Goal: Information Seeking & Learning: Learn about a topic

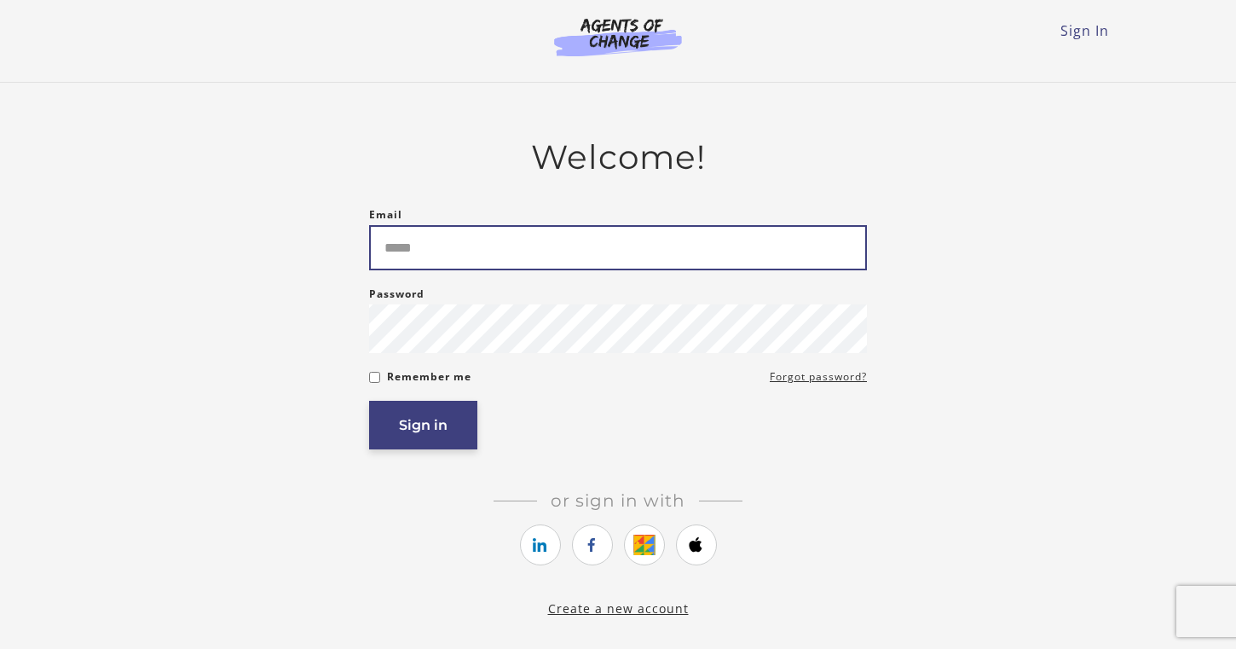
type input "*****"
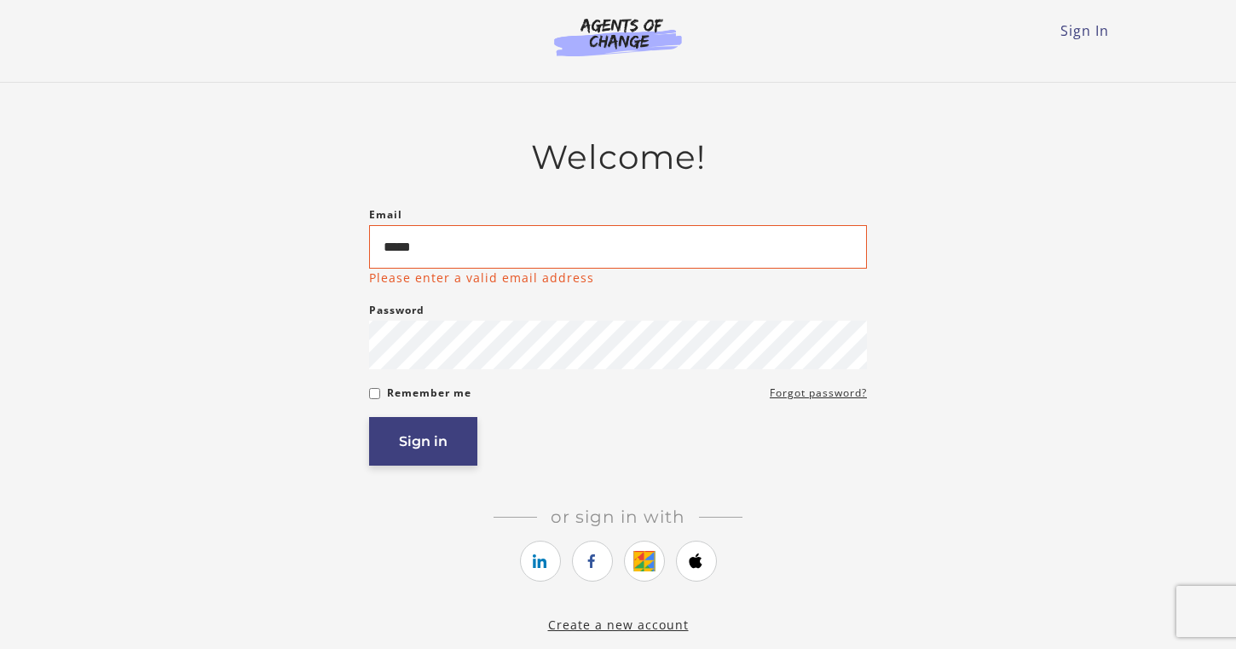
click at [447, 425] on button "Sign in" at bounding box center [423, 441] width 108 height 49
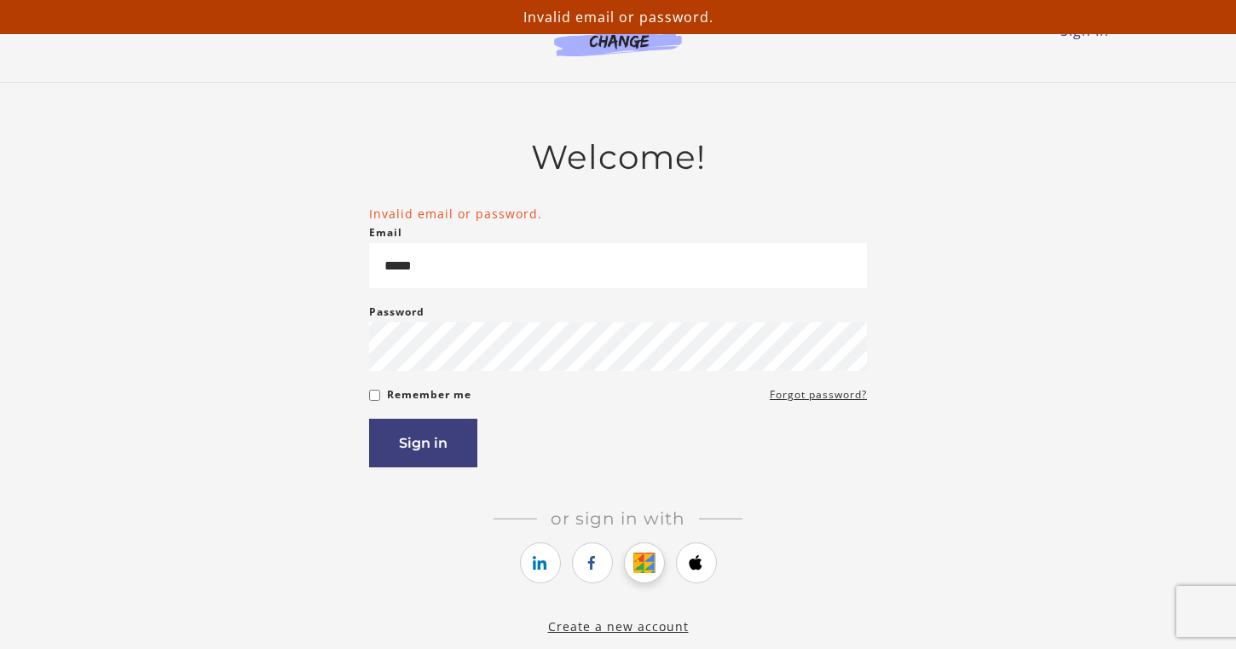
click at [644, 567] on icon "https://courses.thinkific.com/users/auth/google?ss%5Breferral%5D=&ss%5Buser_ret…" at bounding box center [644, 563] width 21 height 20
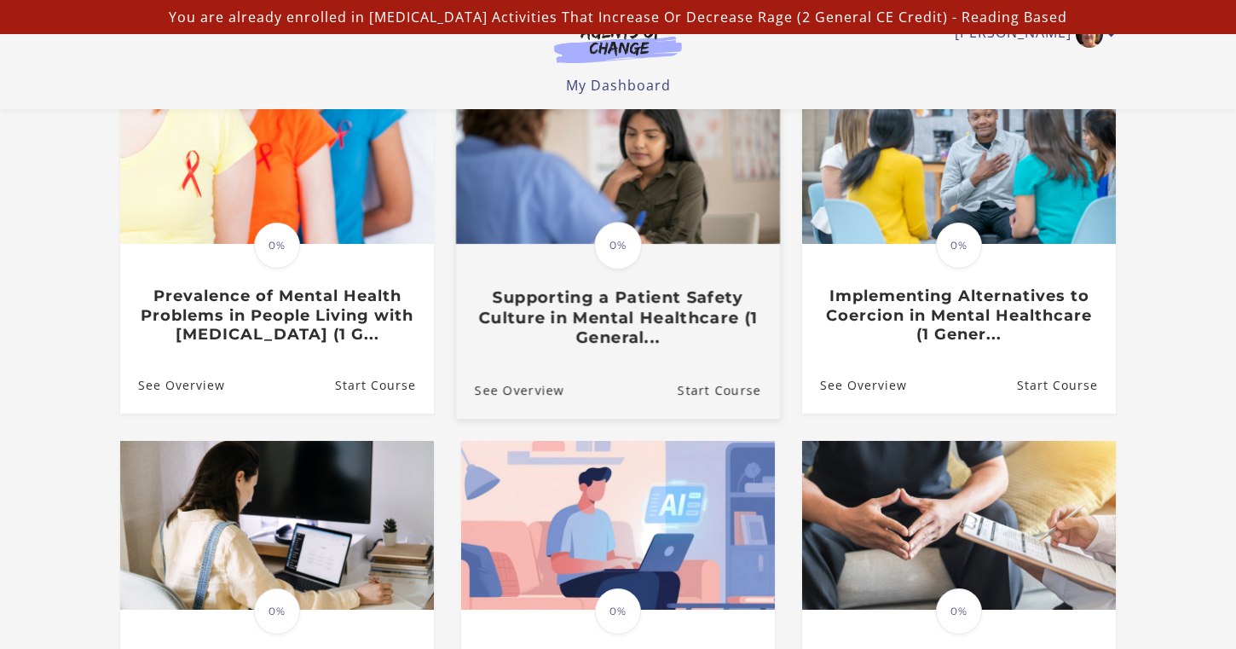
scroll to position [186, 0]
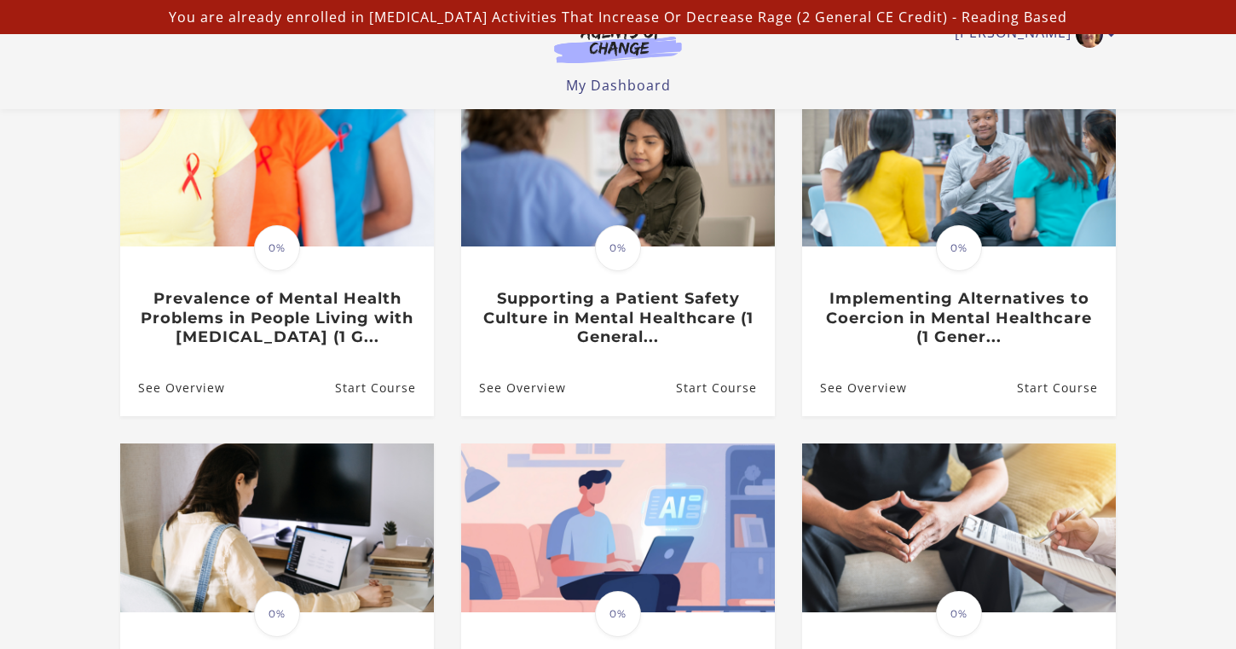
click at [711, 17] on p "You are already enrolled in Anger Management Activities That Increase Or Decrea…" at bounding box center [618, 17] width 1223 height 20
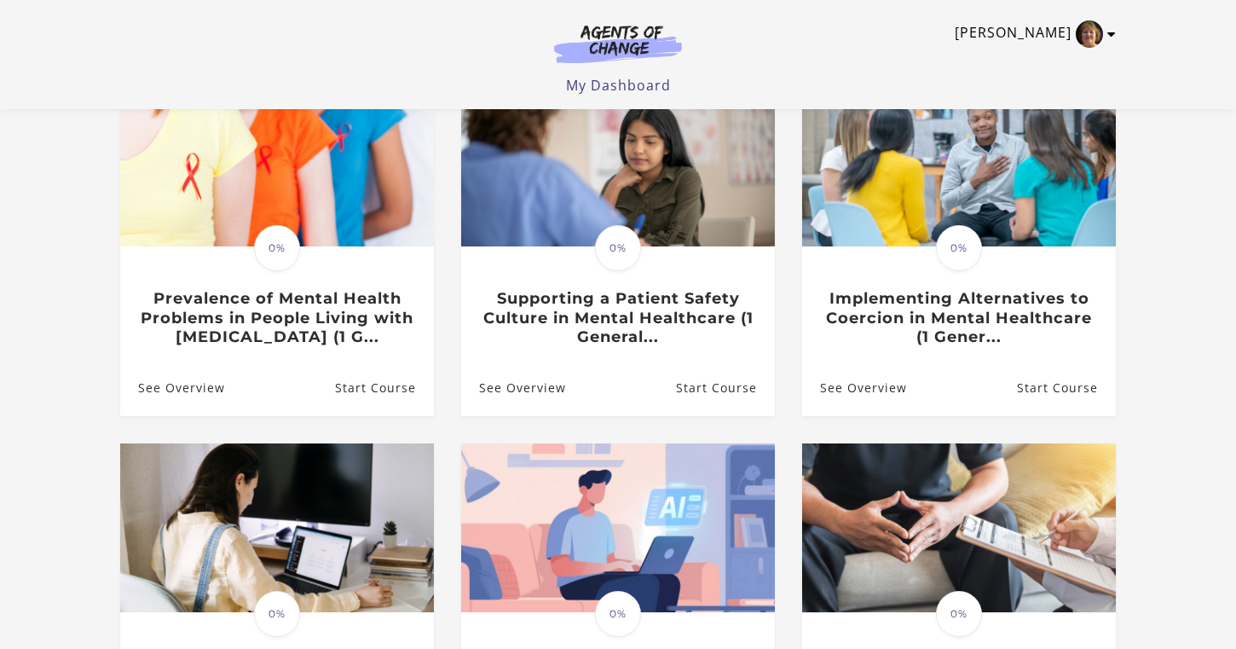
click at [1085, 40] on img "Toggle menu" at bounding box center [1089, 33] width 27 height 27
click at [1114, 34] on icon "Toggle menu" at bounding box center [1112, 34] width 9 height 14
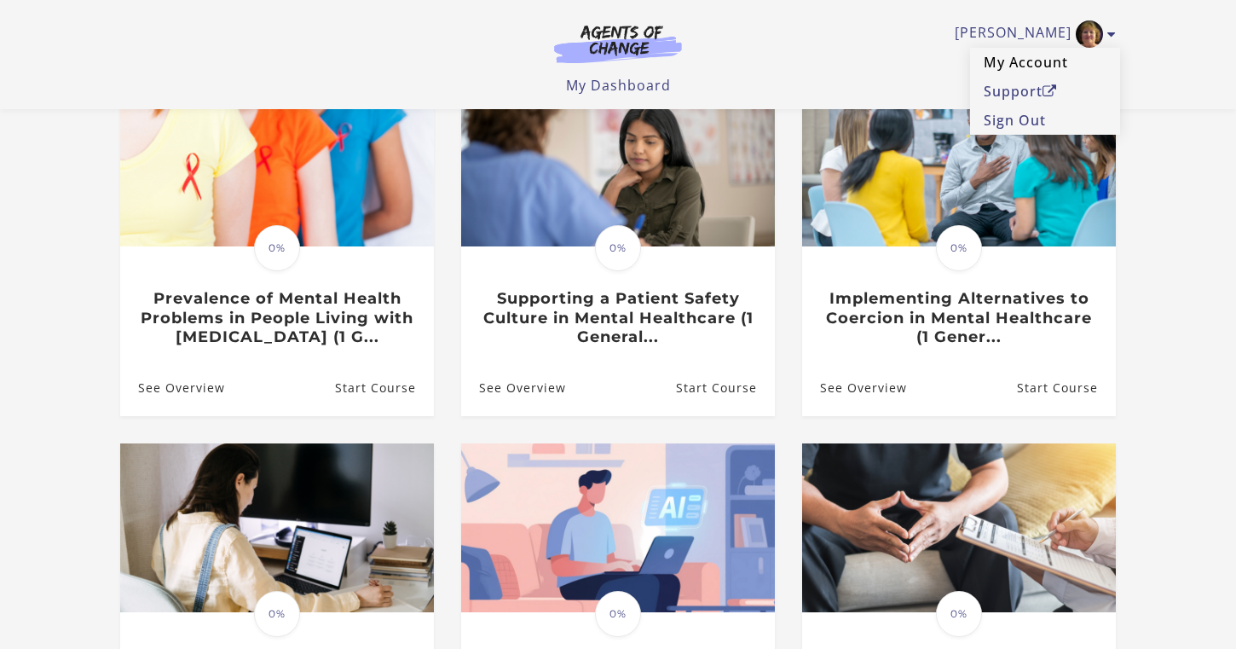
click at [1068, 64] on link "My Account" at bounding box center [1045, 62] width 150 height 29
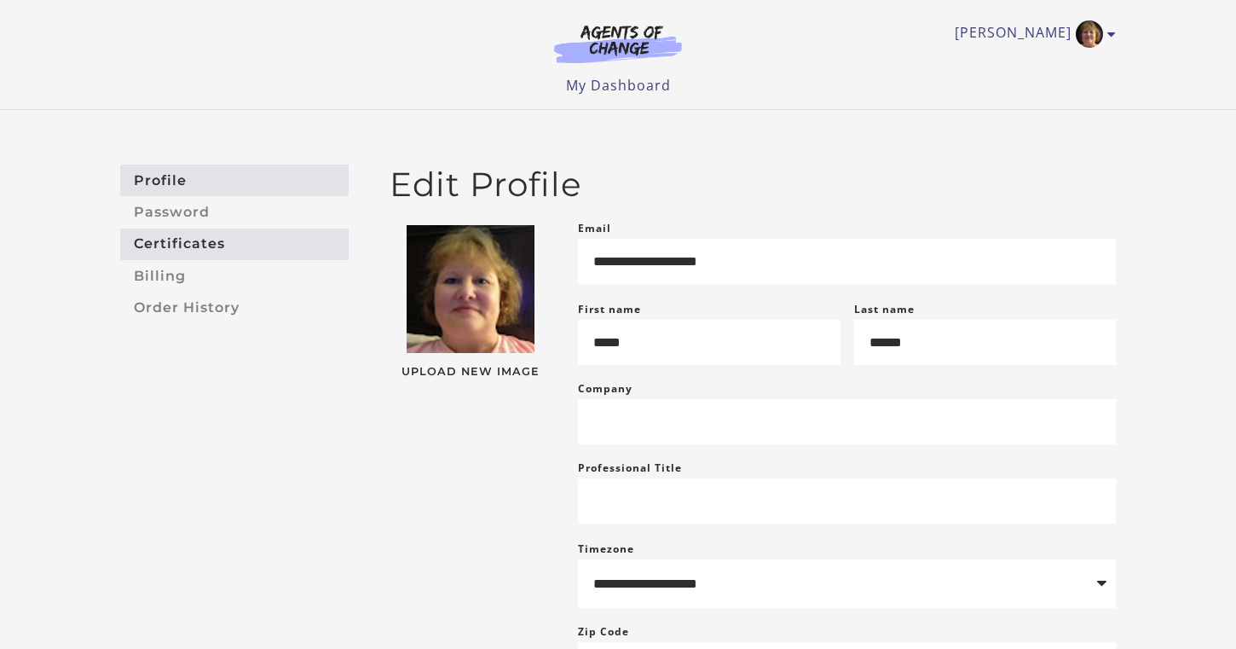
click at [170, 250] on link "Certificates" at bounding box center [234, 245] width 229 height 32
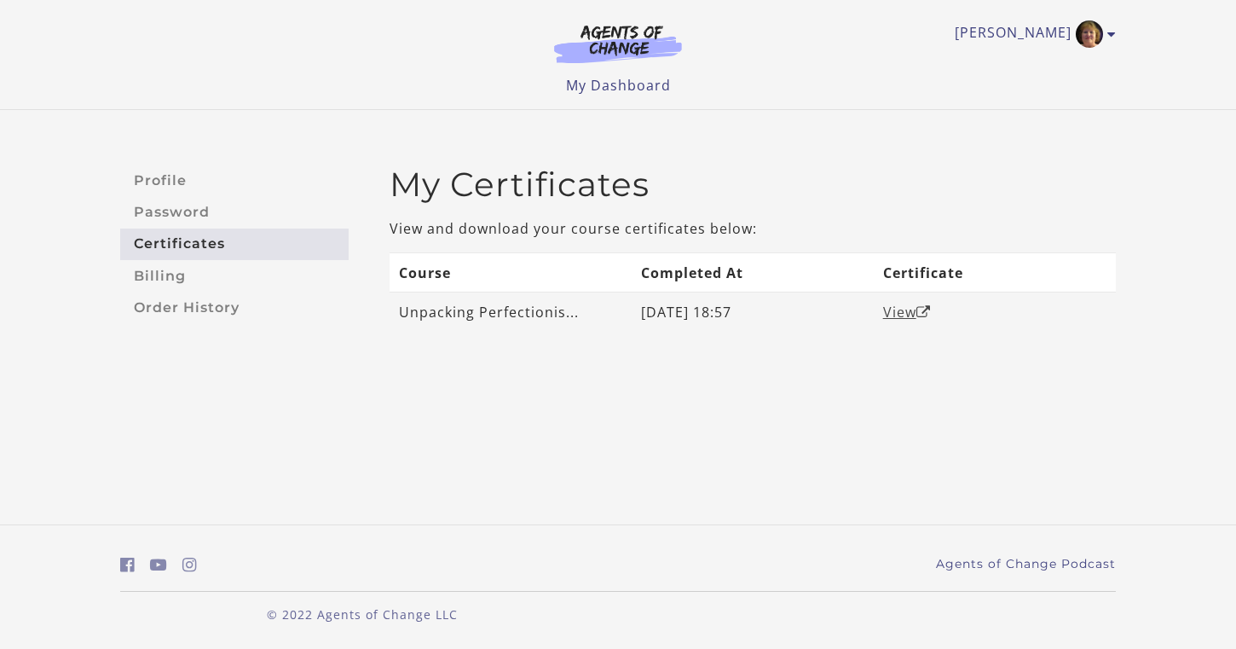
click at [906, 314] on link "View" at bounding box center [907, 312] width 48 height 19
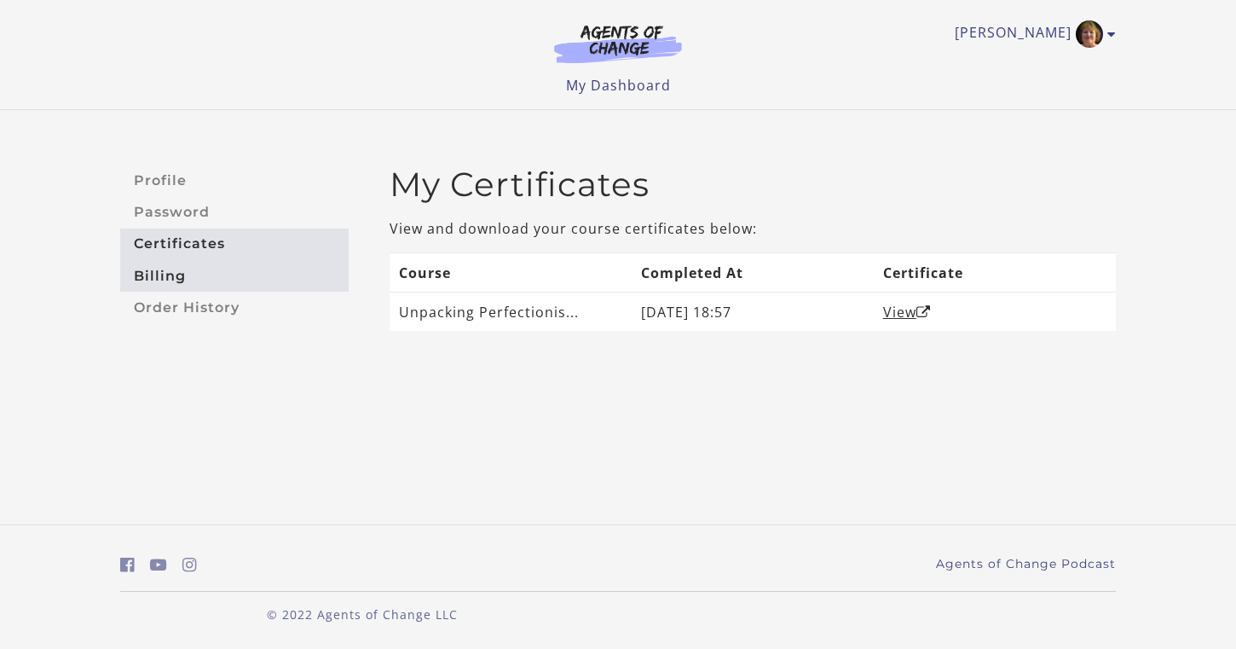
click at [165, 284] on link "Billing" at bounding box center [234, 276] width 229 height 32
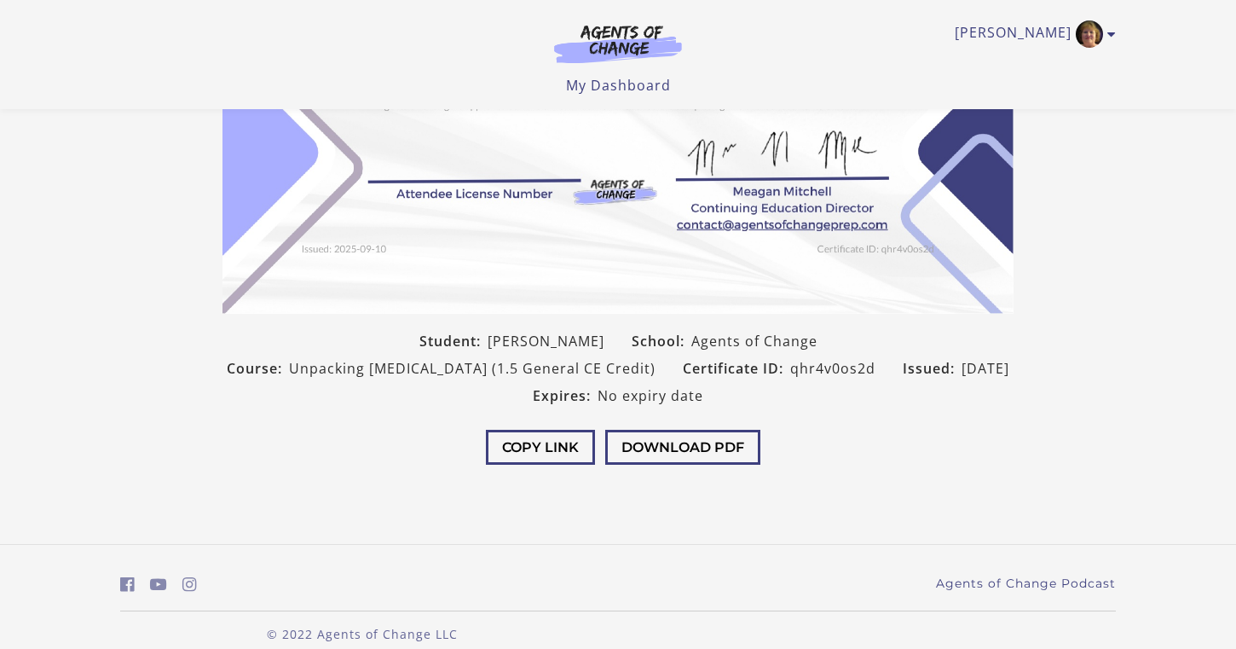
scroll to position [306, 0]
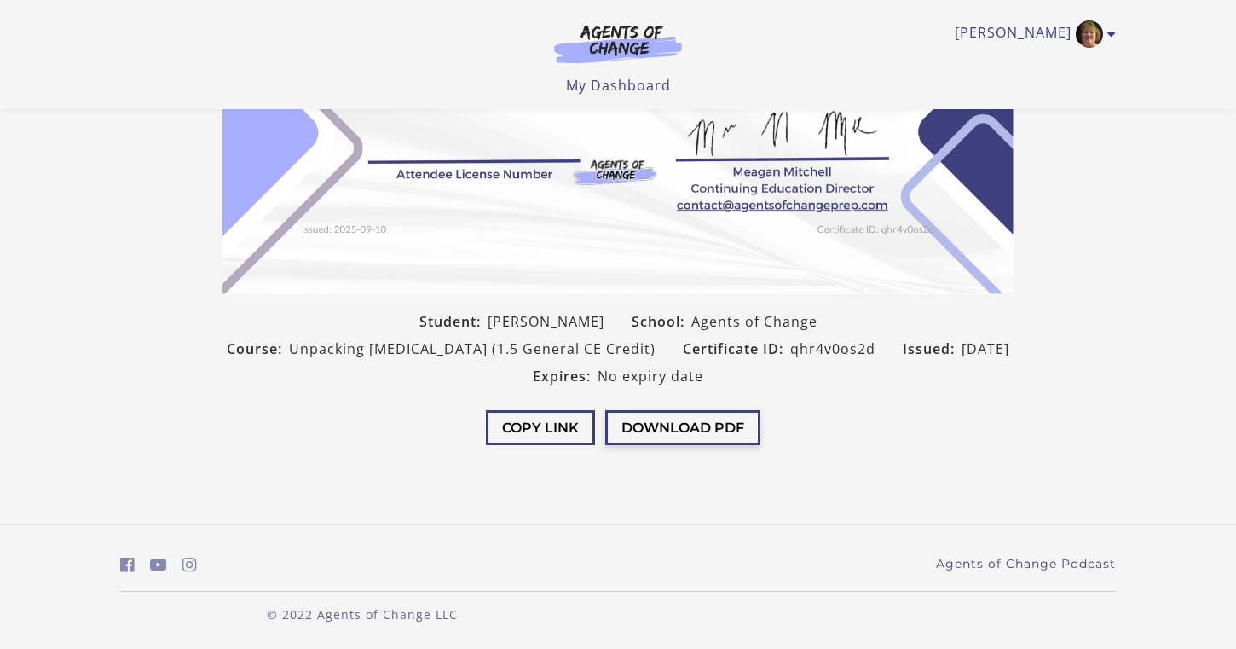
click at [687, 425] on button "Download PDF" at bounding box center [682, 427] width 155 height 35
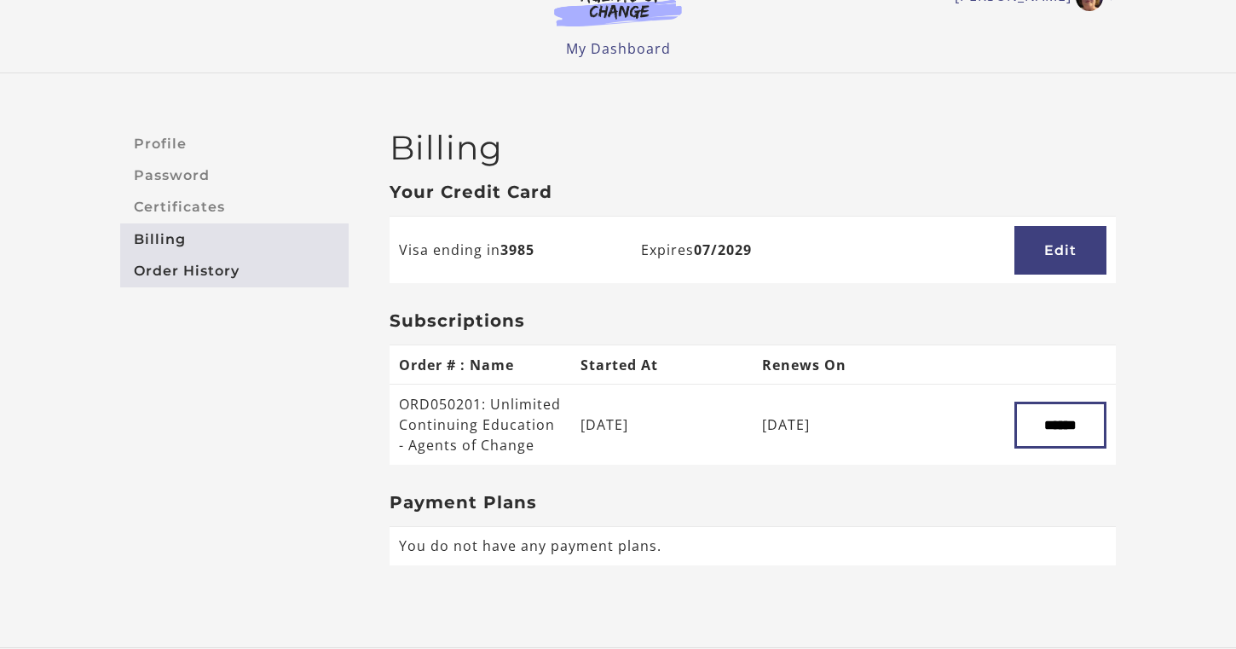
scroll to position [43, 0]
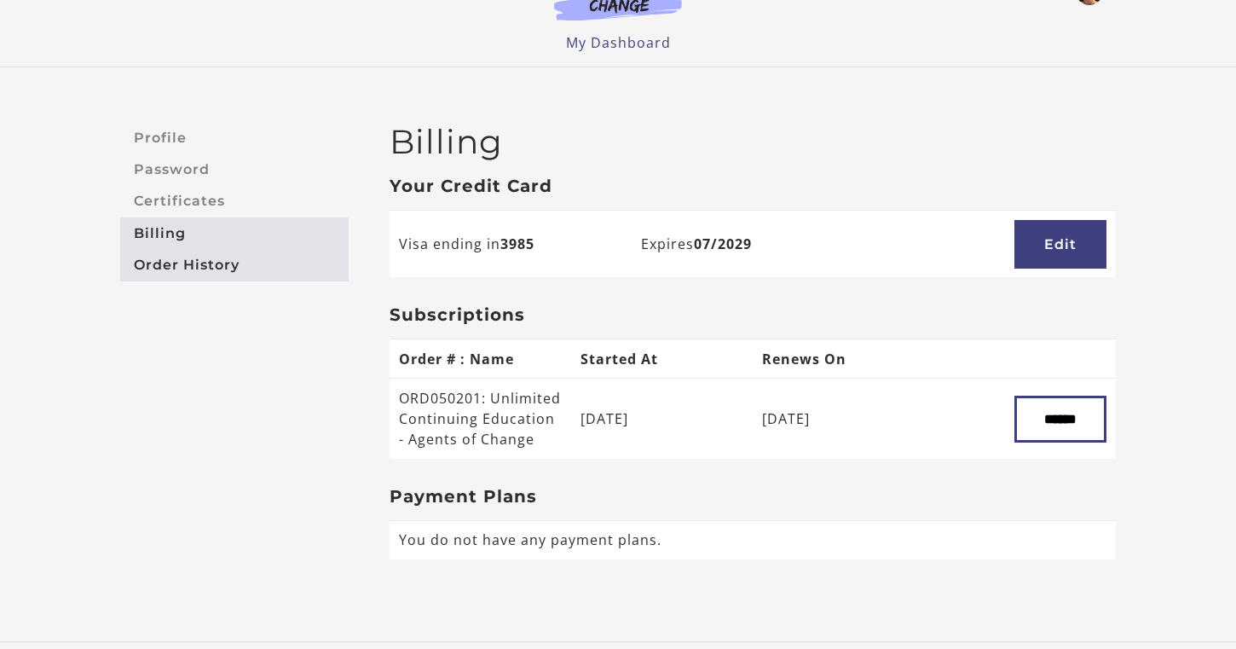
click at [211, 270] on link "Order History" at bounding box center [234, 265] width 229 height 32
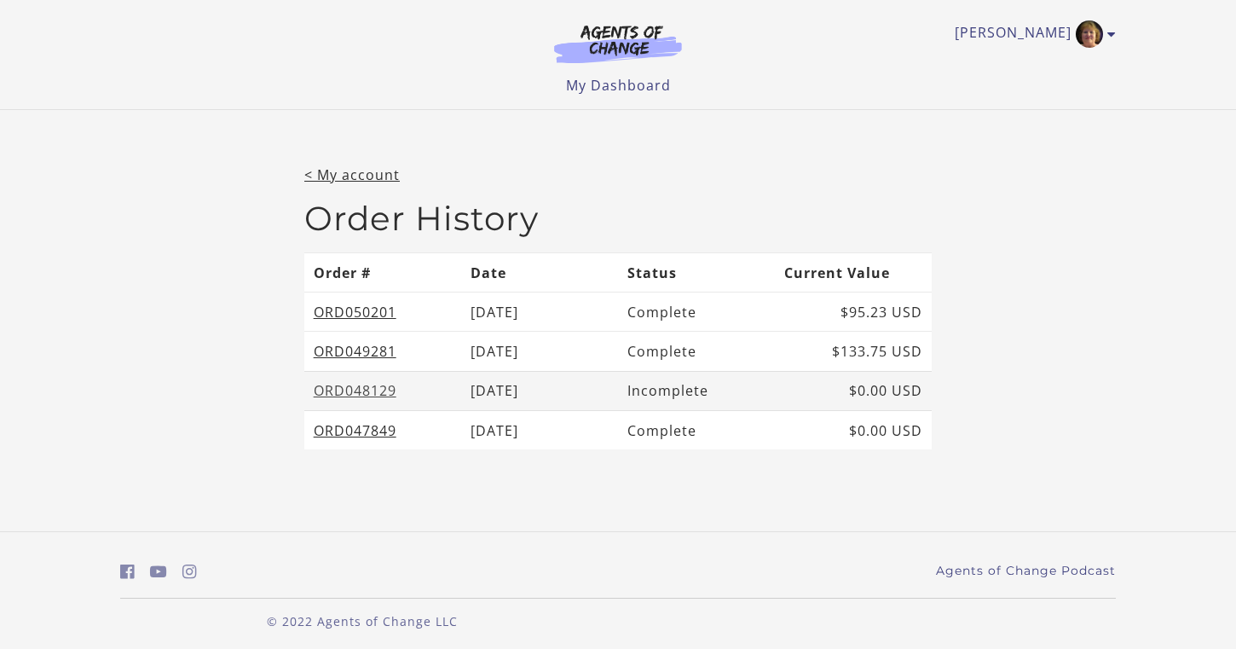
click at [362, 394] on link "ORD048129" at bounding box center [355, 390] width 83 height 19
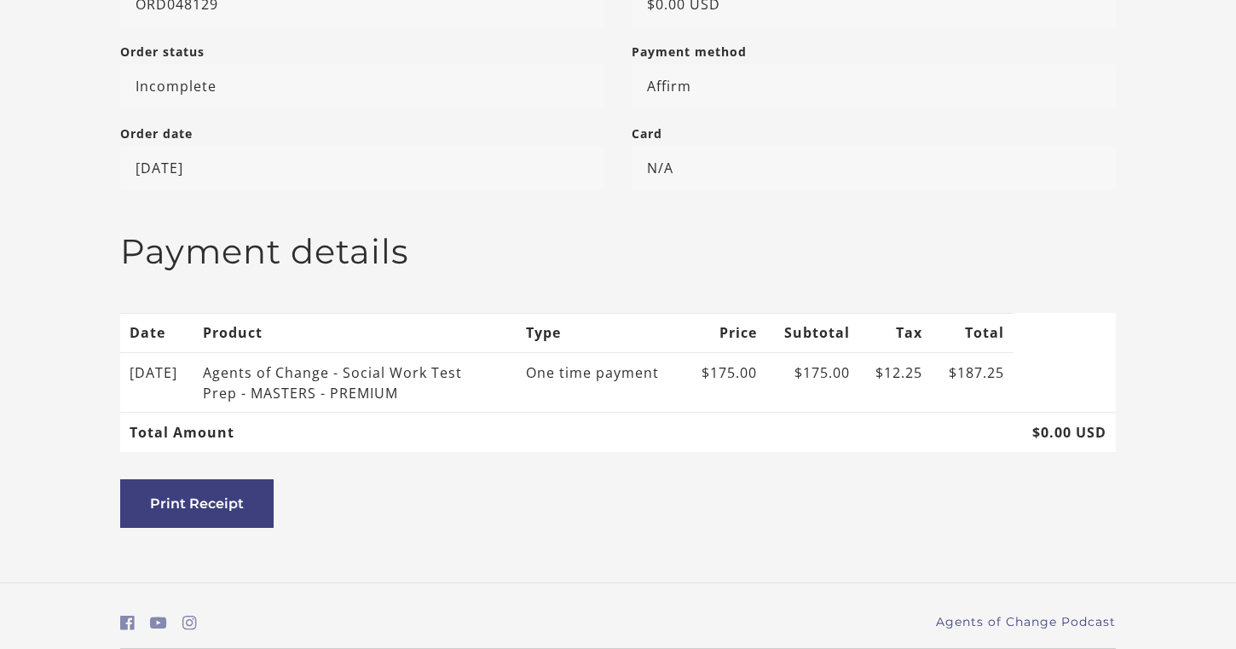
scroll to position [334, 0]
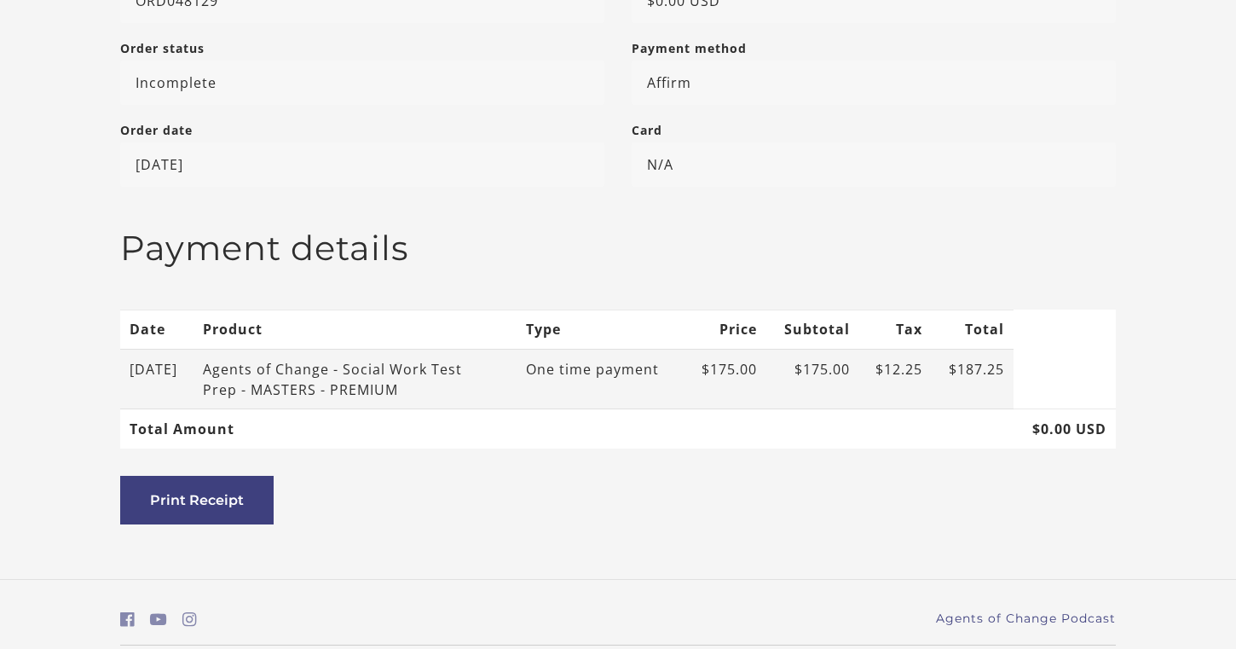
click at [272, 375] on div "Agents of Change - Social Work Test Prep - MASTERS - PREMIUM" at bounding box center [339, 379] width 273 height 41
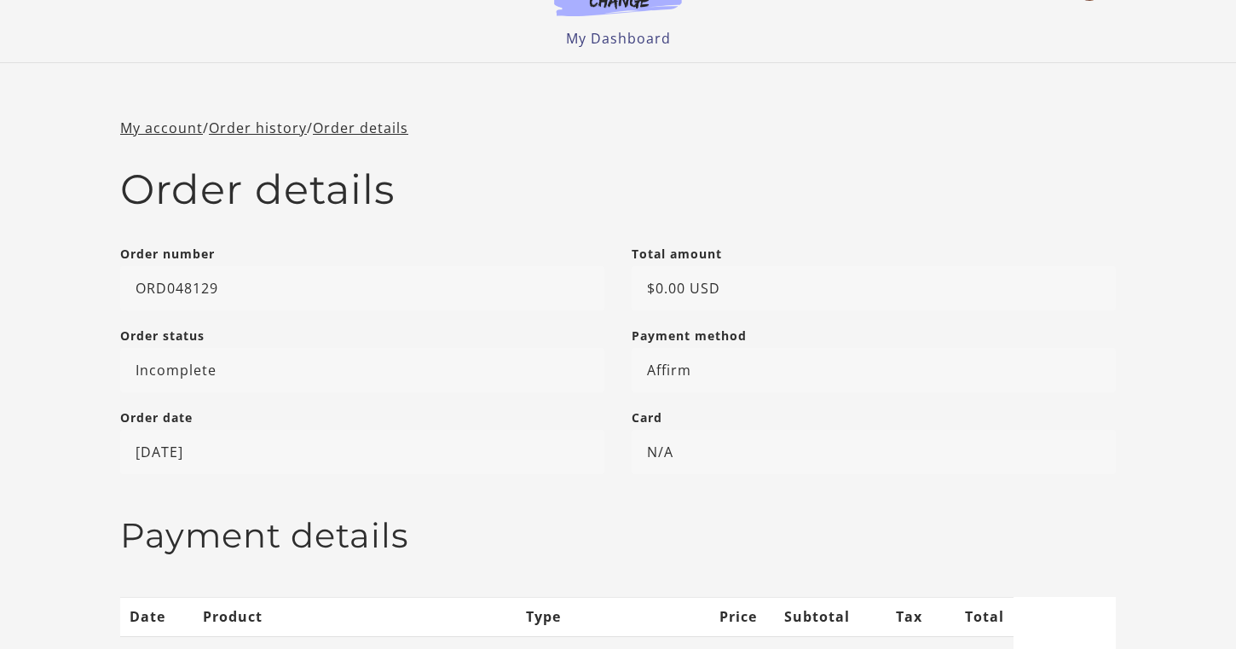
scroll to position [0, 0]
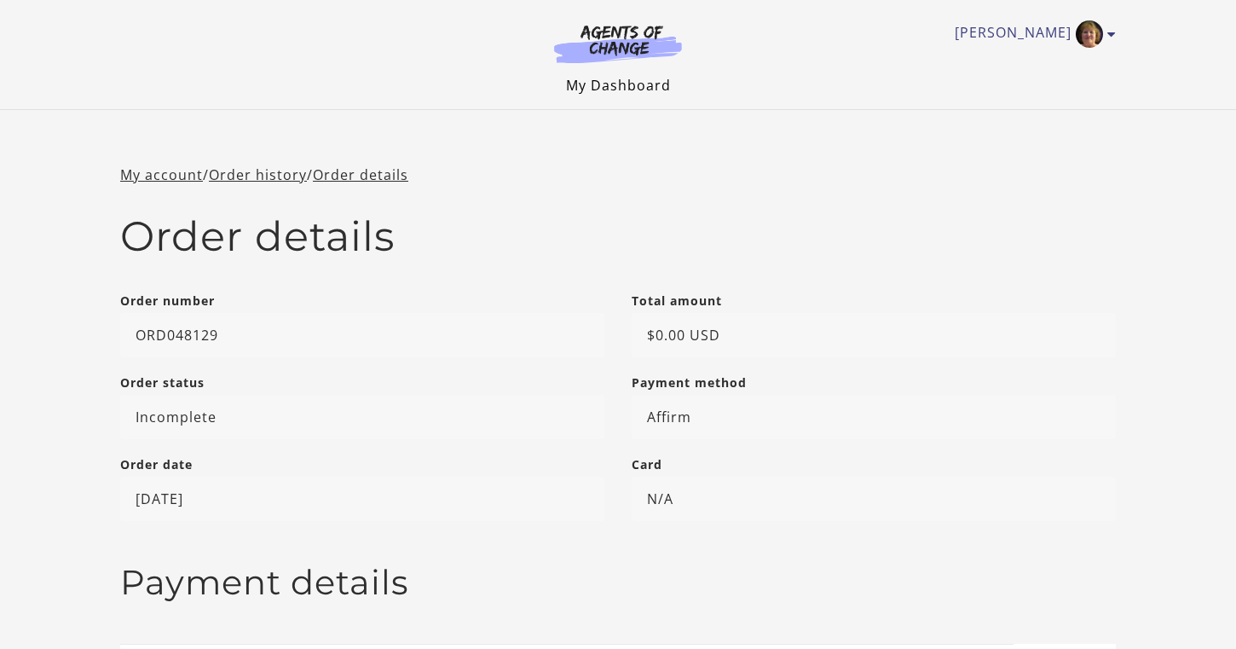
click at [599, 78] on link "My Dashboard" at bounding box center [618, 85] width 105 height 19
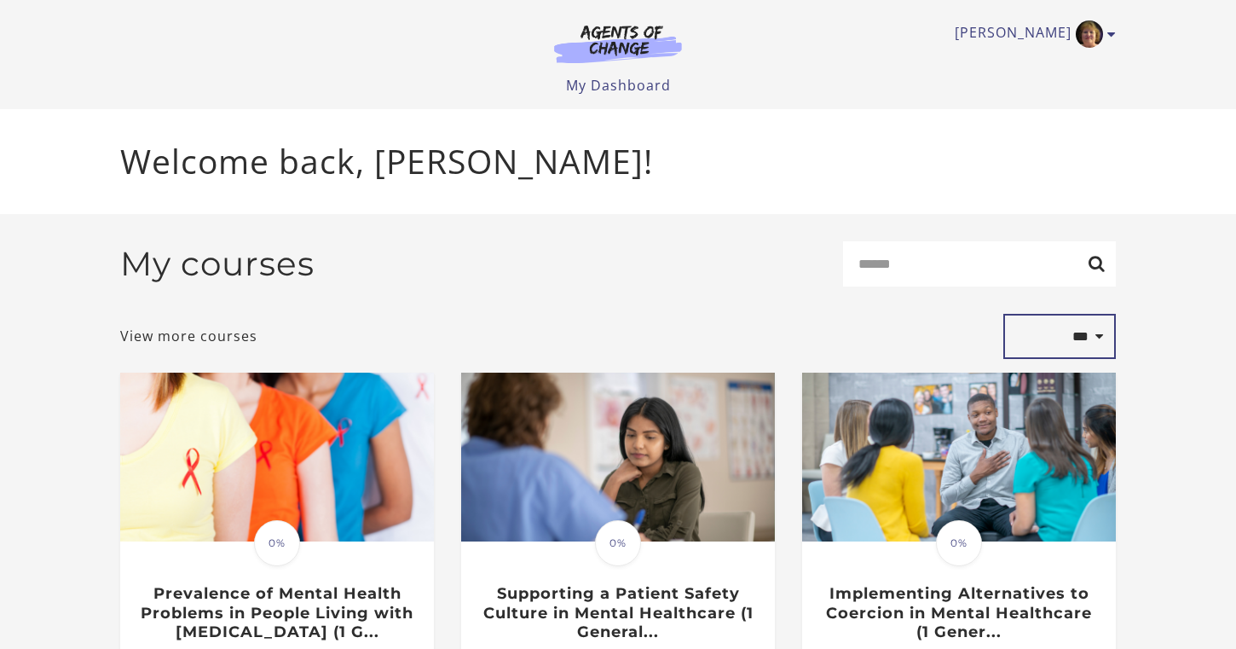
click at [1102, 338] on select "**********" at bounding box center [1060, 337] width 113 height 46
select select "**********"
click at [1004, 317] on select "**********" at bounding box center [1060, 337] width 113 height 46
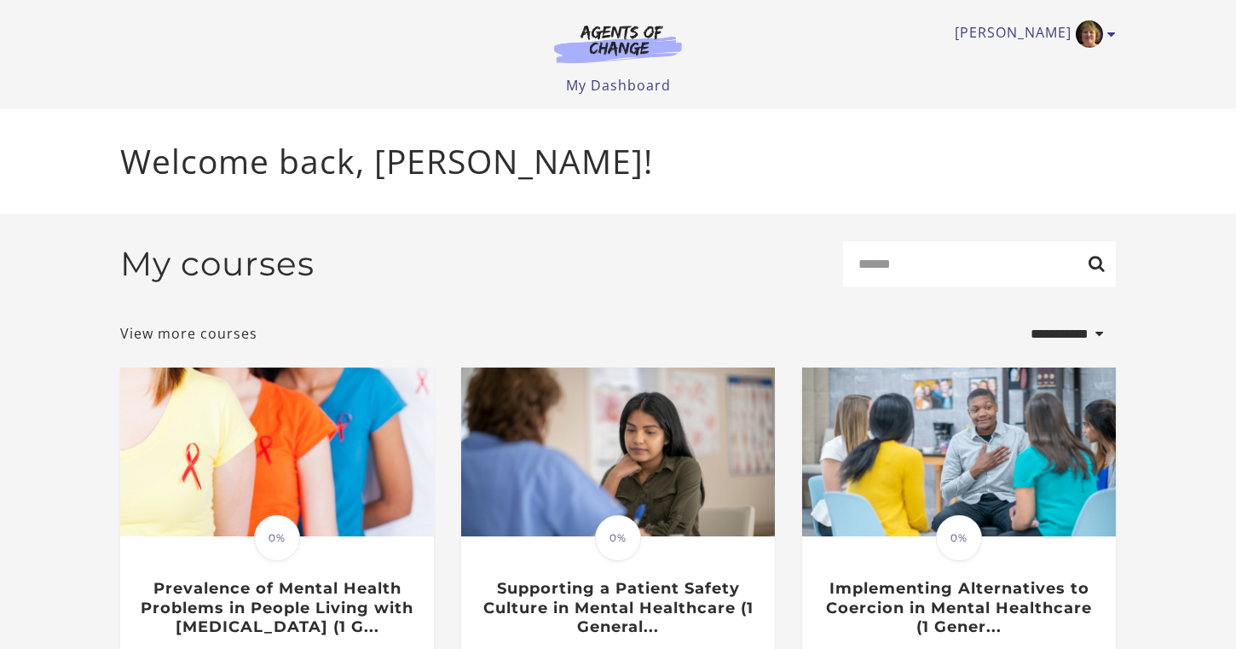
select select "**********"
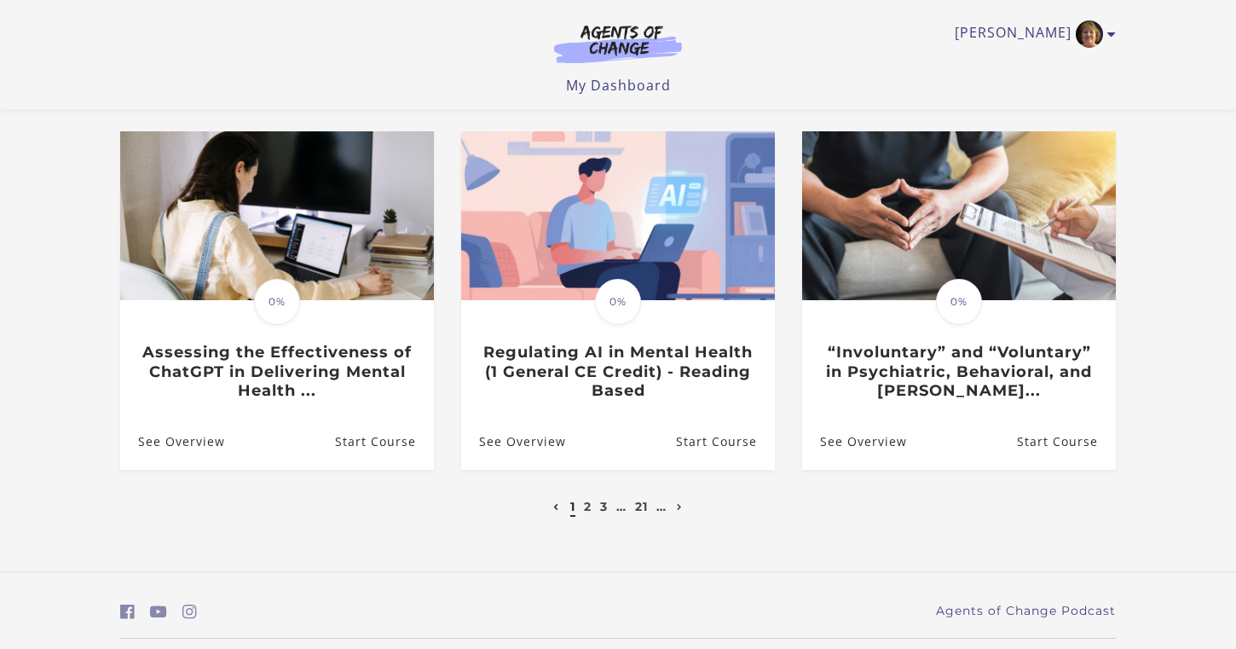
scroll to position [501, 0]
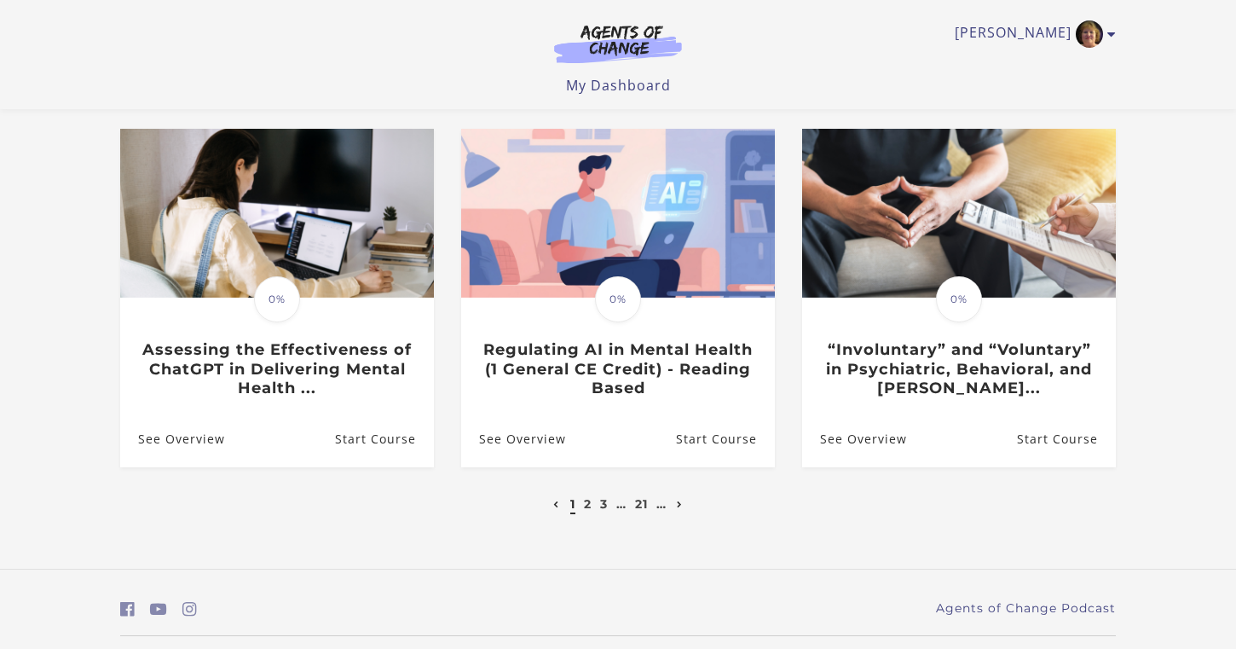
click at [681, 506] on icon "Next page" at bounding box center [680, 504] width 6 height 7
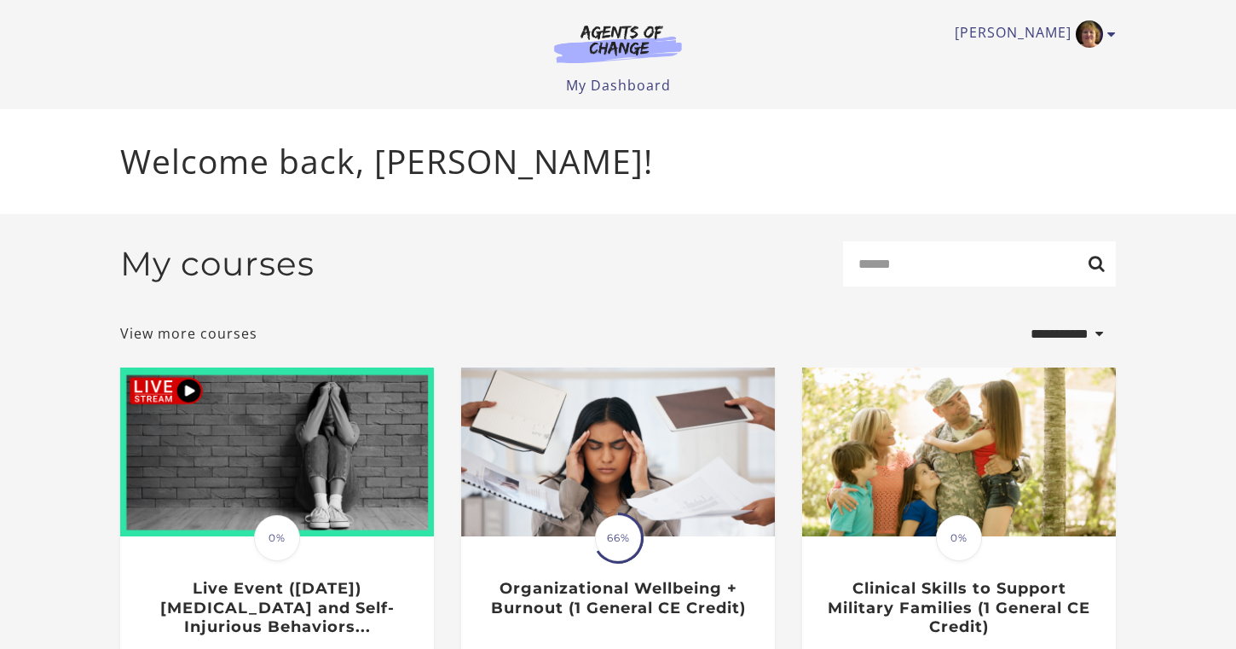
select select "**********"
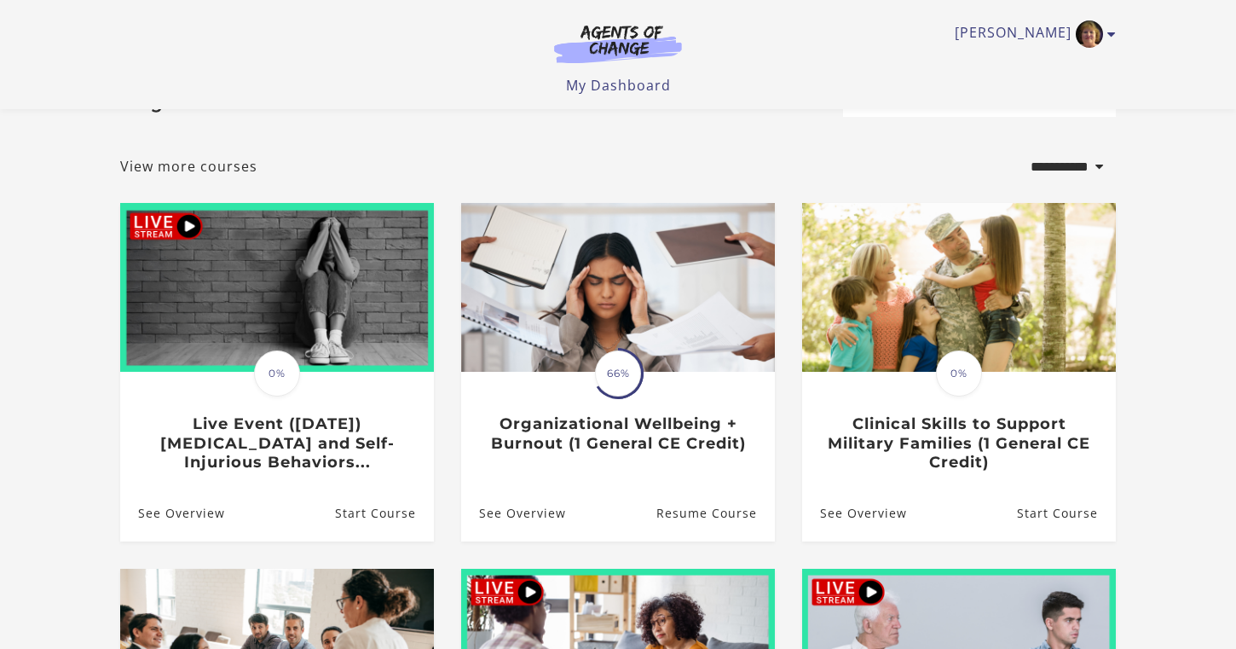
scroll to position [115, 0]
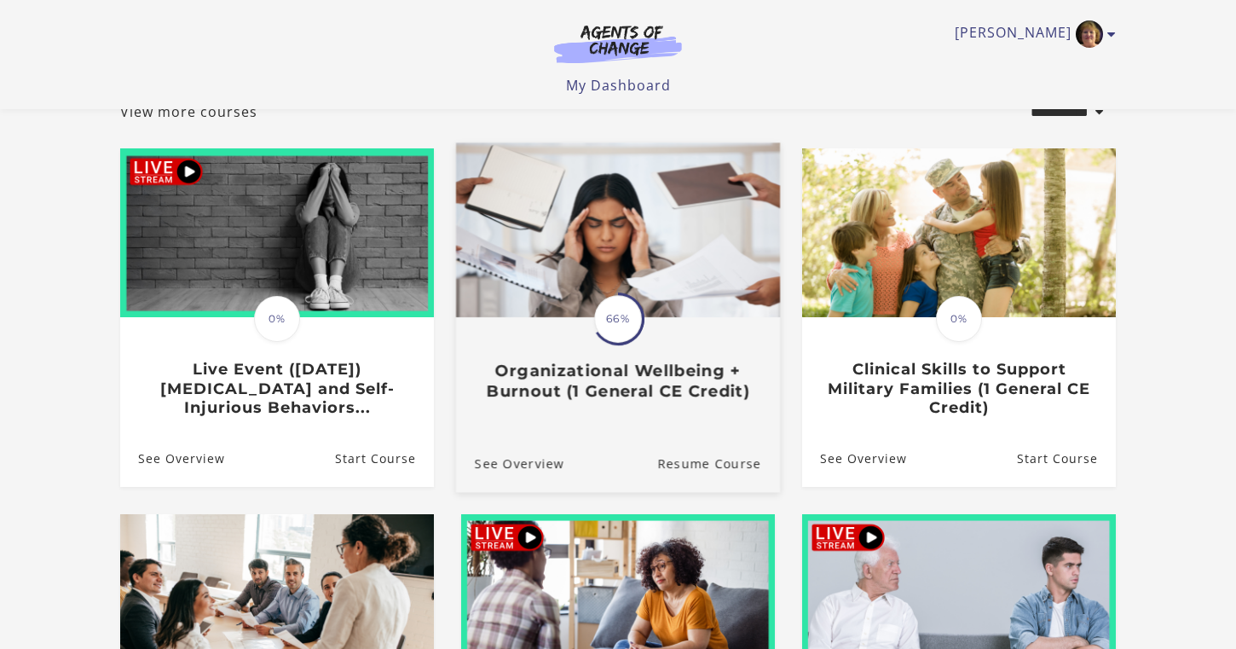
click at [496, 251] on img at bounding box center [618, 230] width 324 height 175
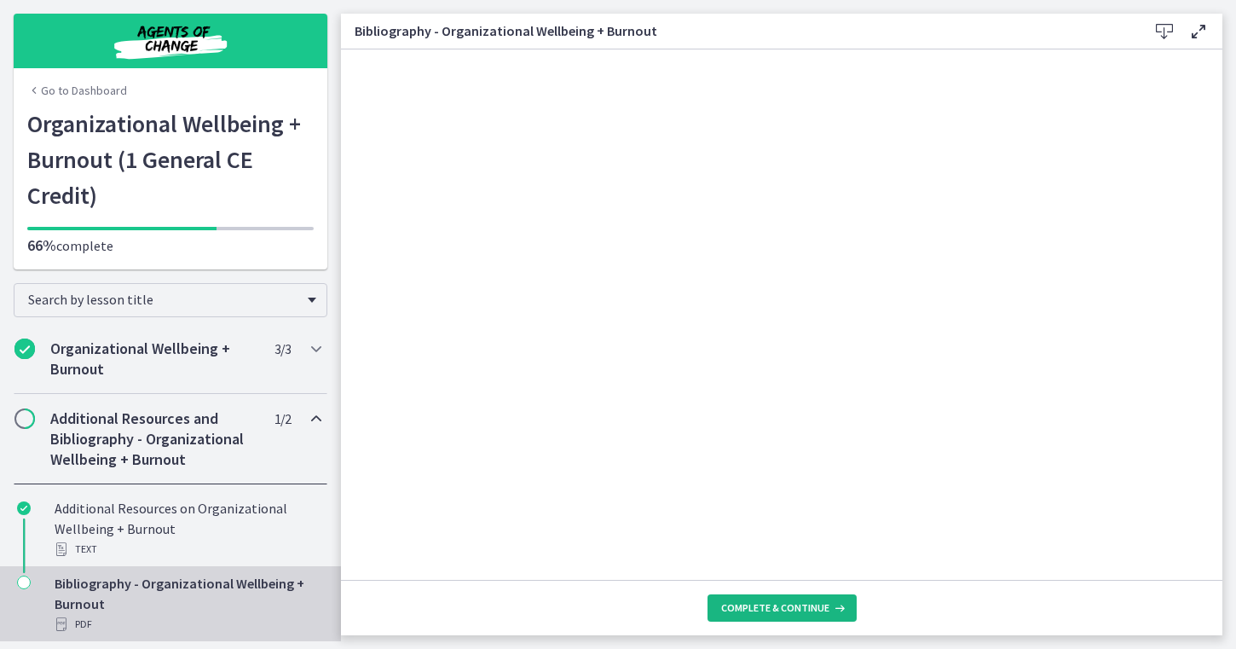
click at [787, 610] on span "Complete & continue" at bounding box center [775, 608] width 108 height 14
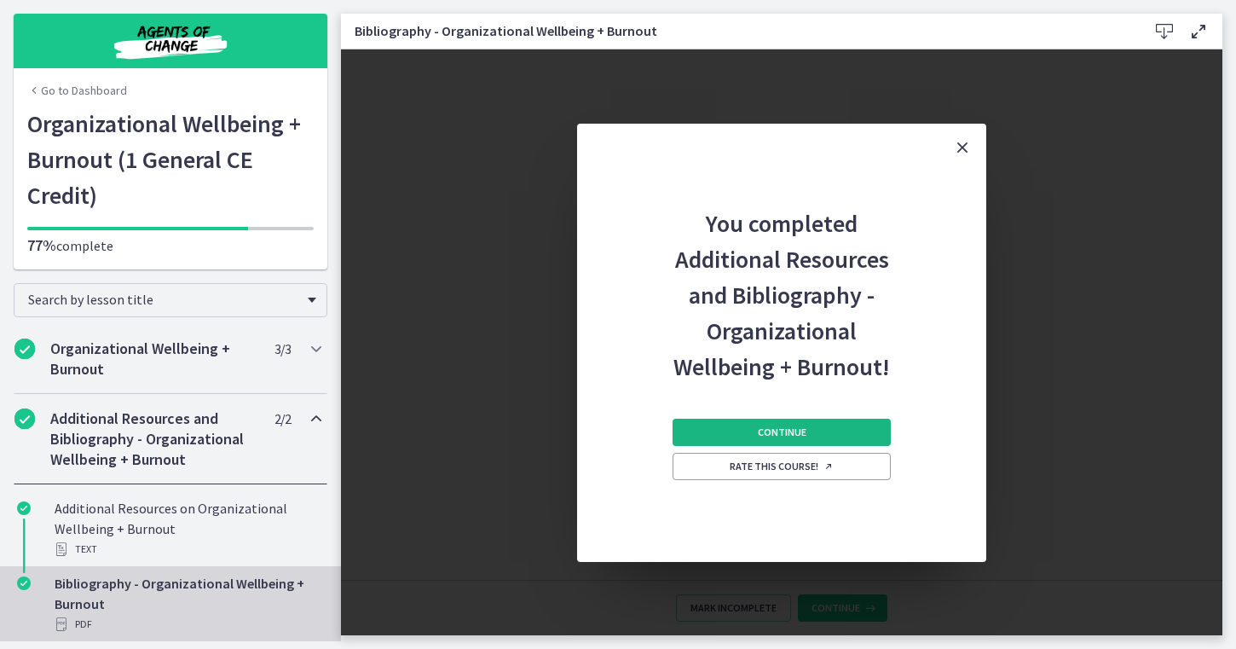
click at [790, 432] on span "Continue" at bounding box center [782, 432] width 49 height 14
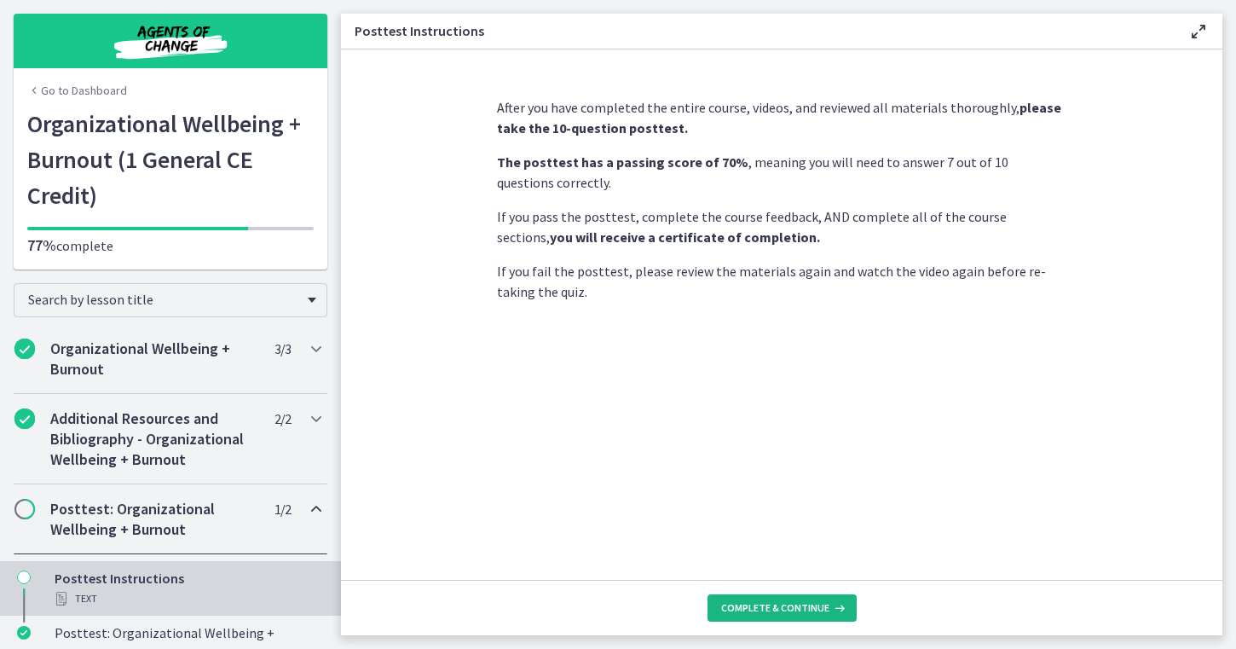
click at [781, 607] on span "Complete & continue" at bounding box center [775, 608] width 108 height 14
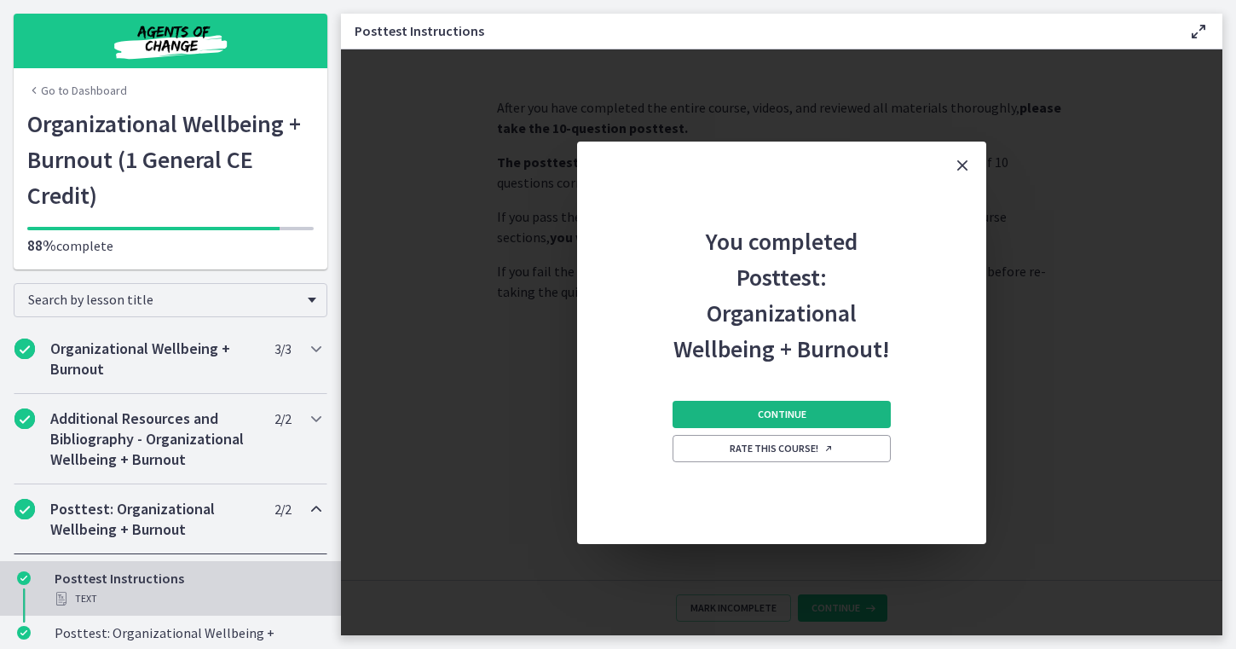
click at [796, 414] on span "Continue" at bounding box center [782, 415] width 49 height 14
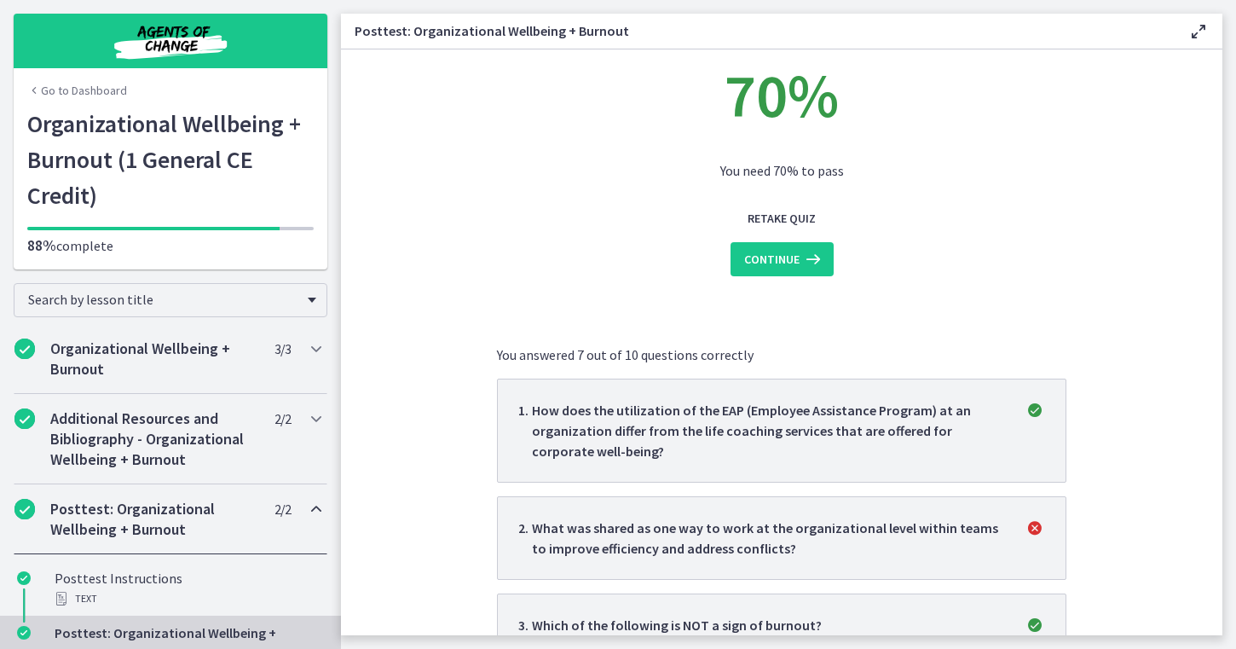
scroll to position [78, 0]
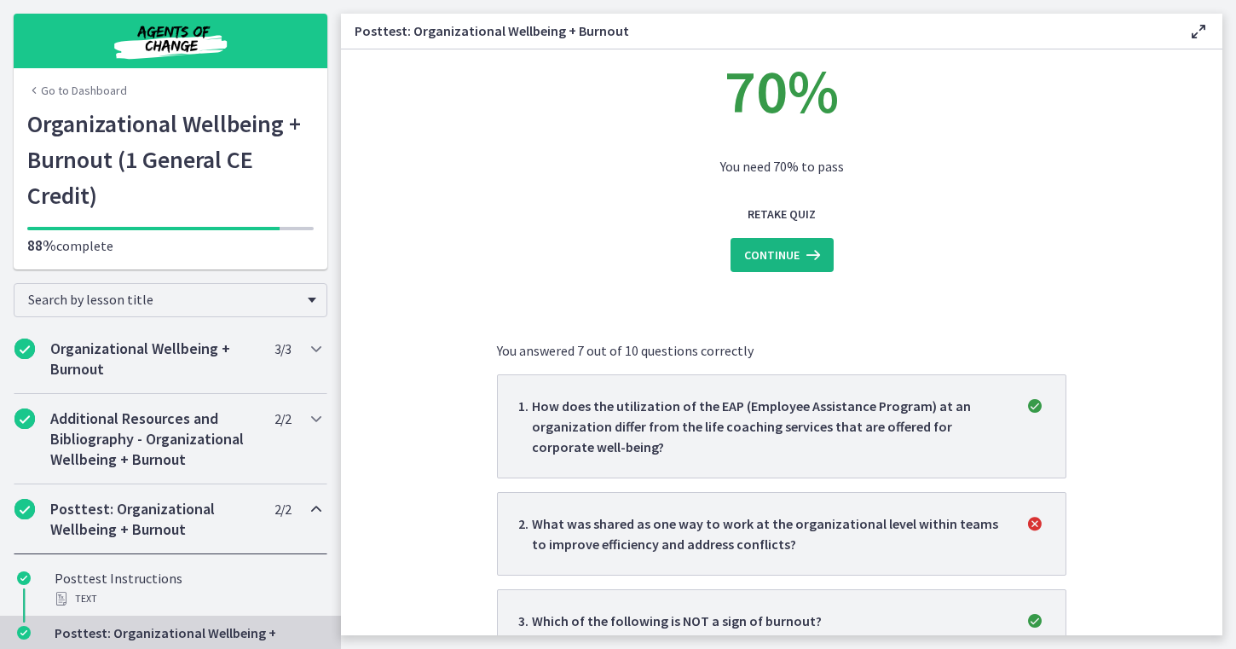
click at [802, 252] on icon at bounding box center [812, 255] width 24 height 20
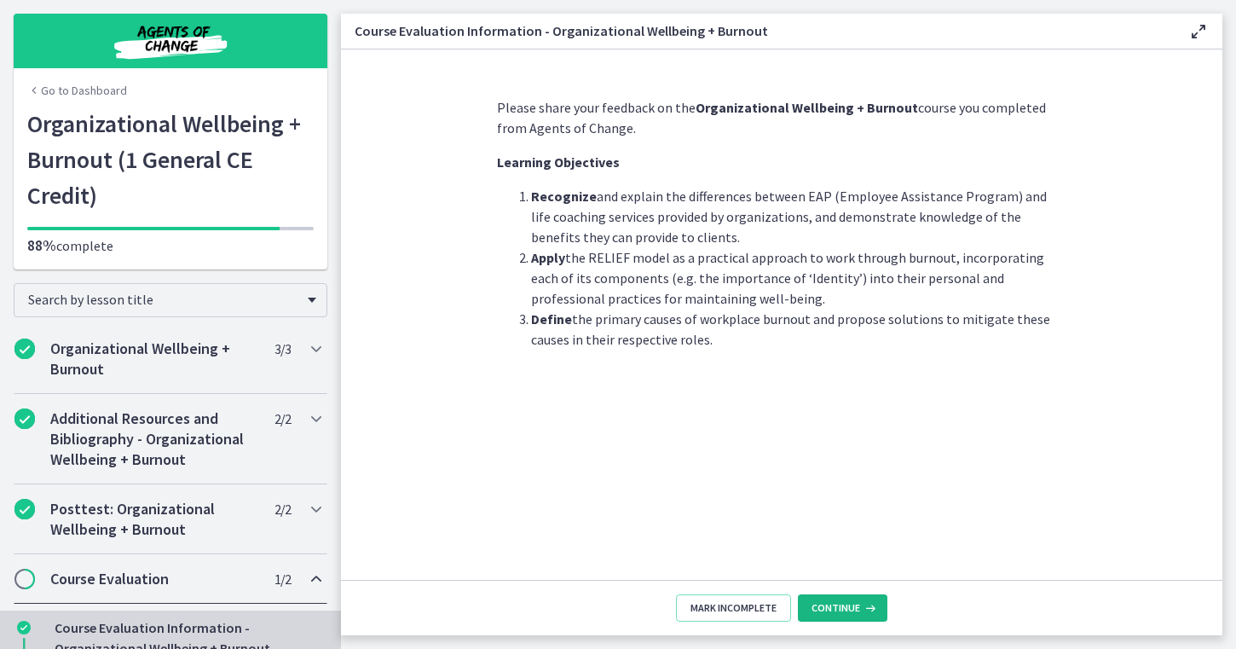
click at [835, 603] on span "Continue" at bounding box center [836, 608] width 49 height 14
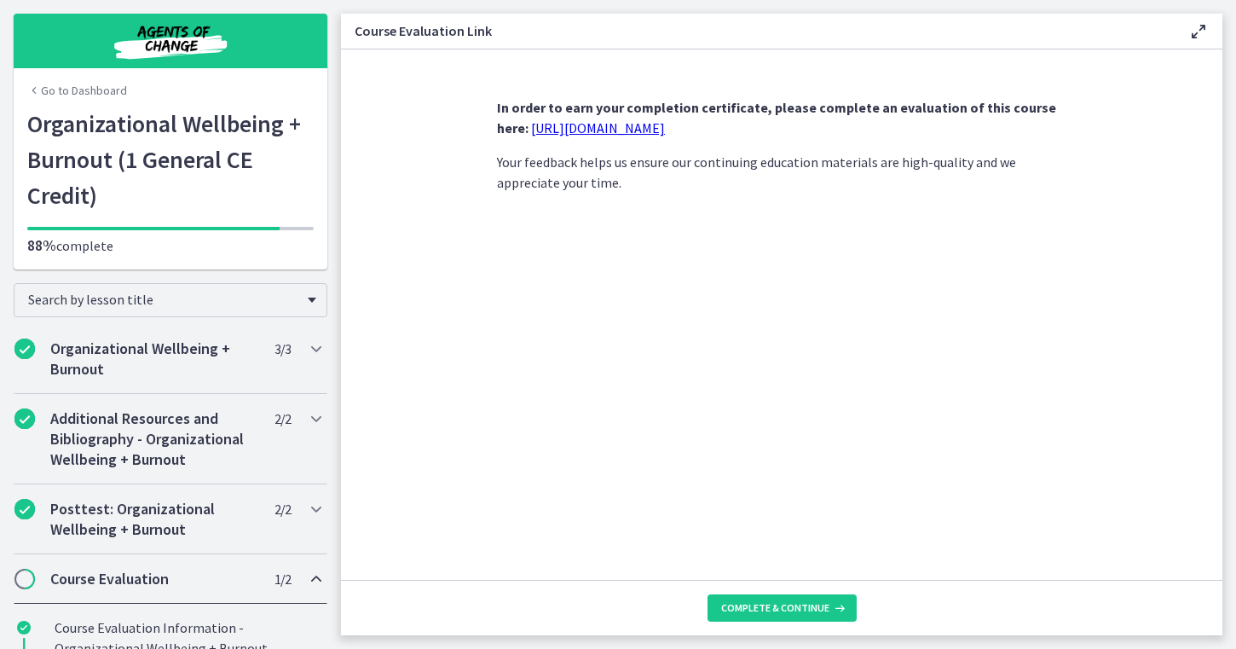
click at [665, 129] on link "[URL][DOMAIN_NAME]" at bounding box center [598, 127] width 134 height 17
click at [243, 351] on h2 "Organizational Wellbeing + Burnout" at bounding box center [154, 359] width 208 height 41
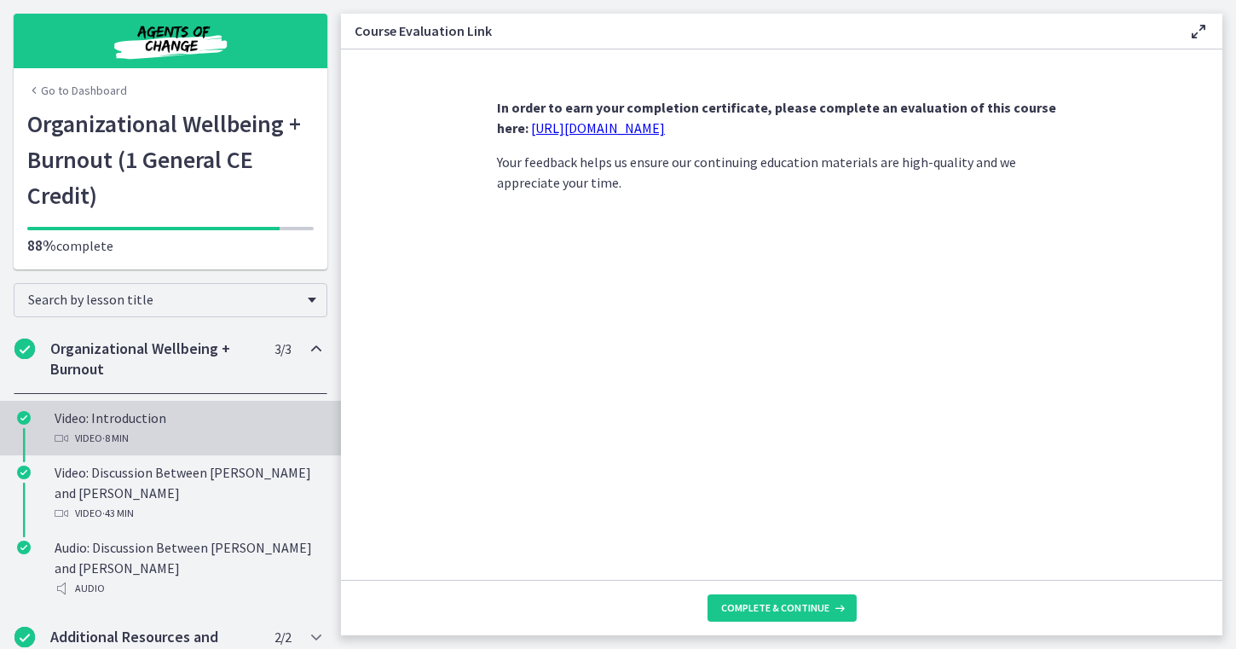
click at [175, 430] on div "Video · 8 min" at bounding box center [188, 438] width 266 height 20
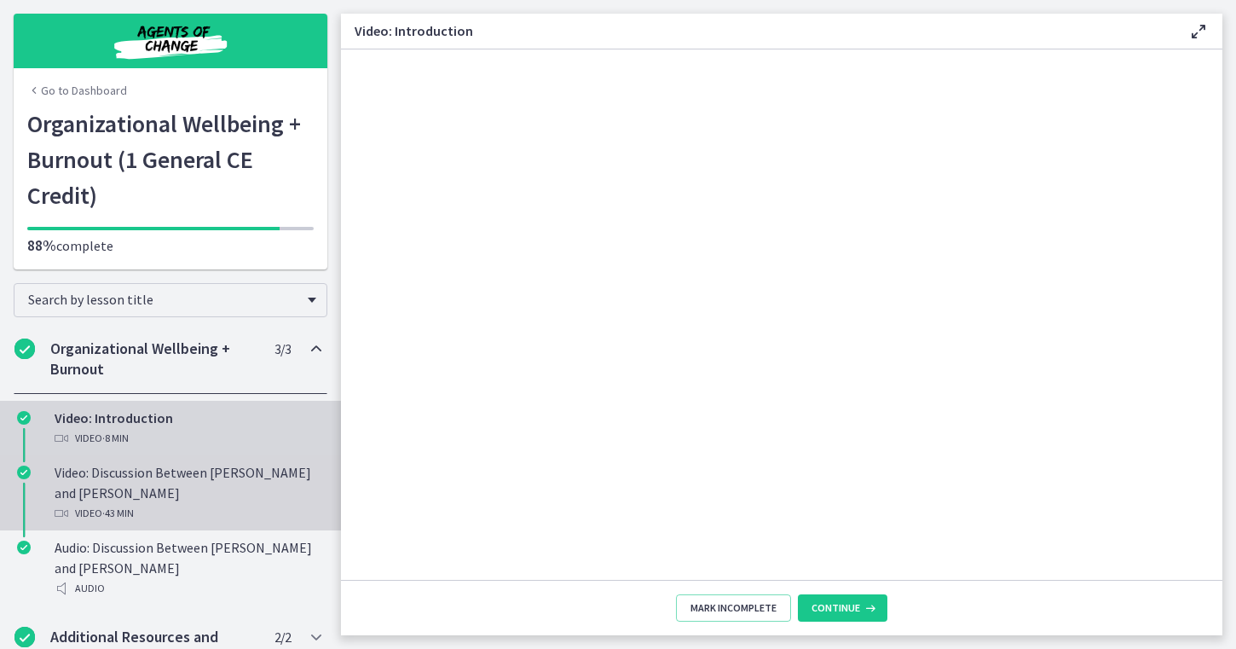
click at [224, 487] on div "Video: Discussion Between [PERSON_NAME] and [PERSON_NAME] Video · 43 min" at bounding box center [188, 492] width 266 height 61
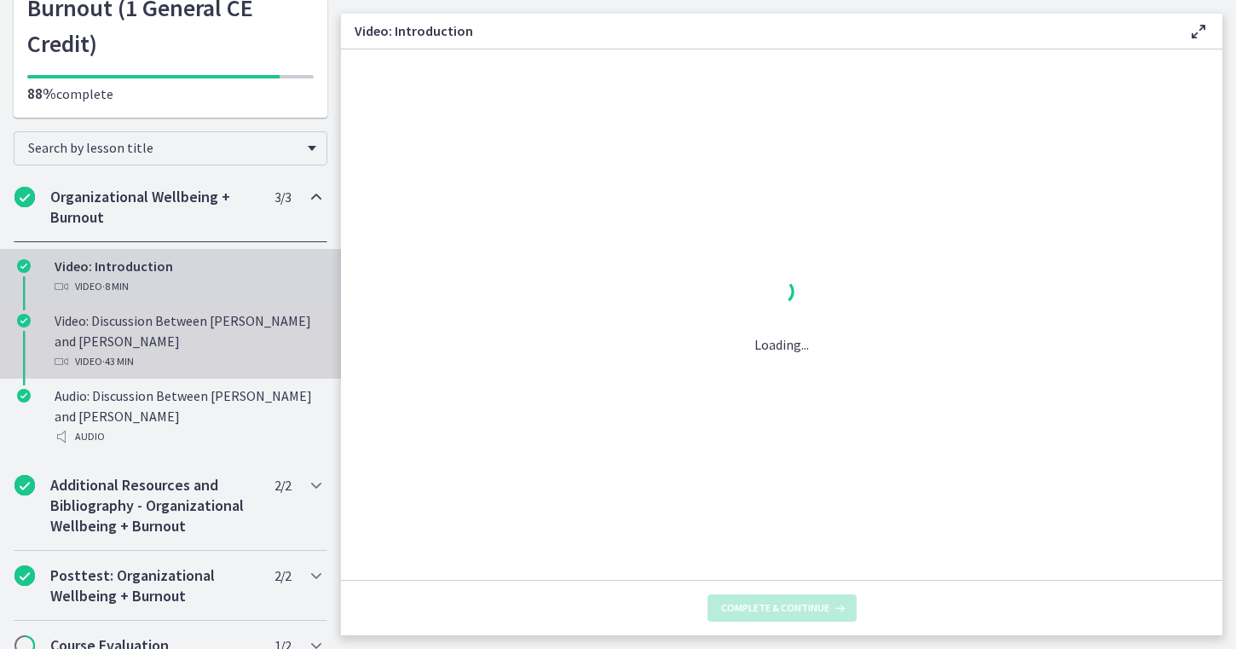
scroll to position [173, 0]
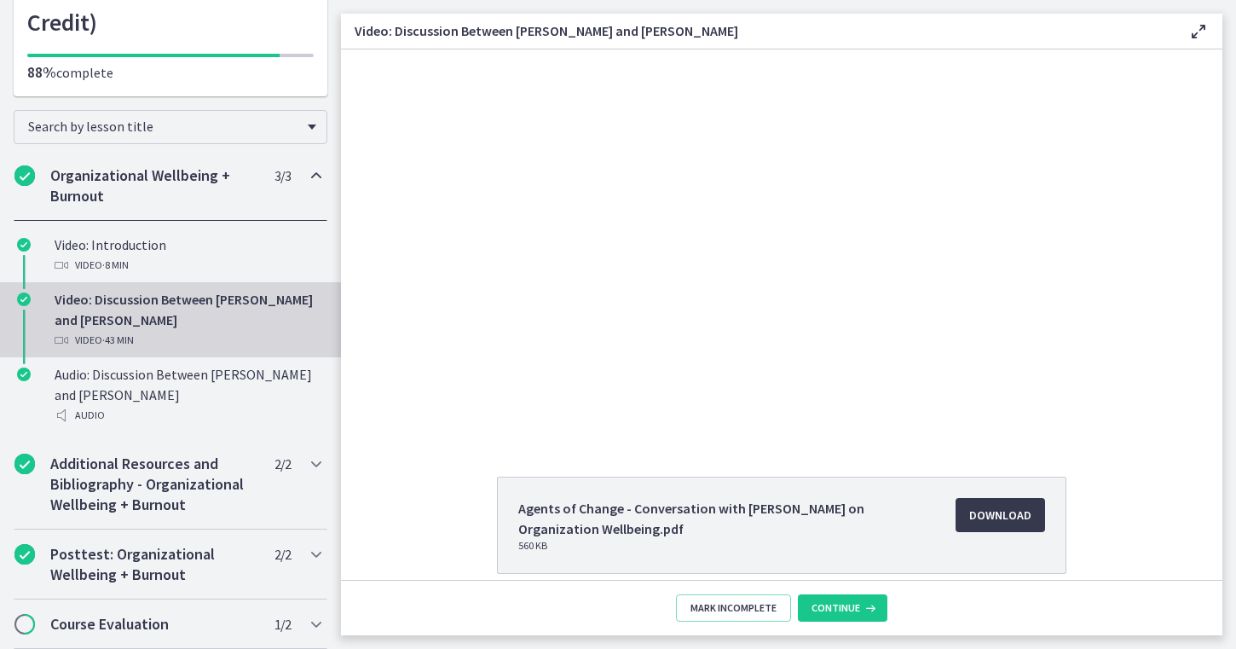
scroll to position [39, 0]
